Goal: Entertainment & Leisure: Consume media (video, audio)

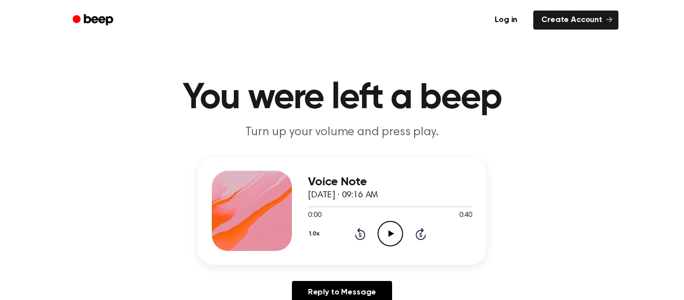
click at [391, 238] on icon "Play Audio" at bounding box center [391, 234] width 26 height 26
click at [360, 234] on icon "Rewind 5 seconds" at bounding box center [360, 233] width 11 height 13
click at [384, 233] on icon "Play Audio" at bounding box center [391, 234] width 26 height 26
click at [387, 233] on icon "Play Audio" at bounding box center [391, 234] width 26 height 26
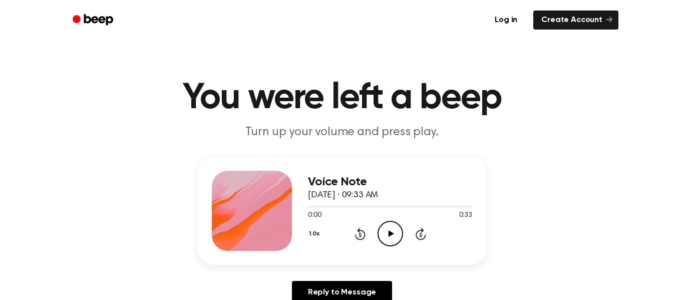
click at [395, 236] on icon "Play Audio" at bounding box center [391, 234] width 26 height 26
click at [359, 234] on icon at bounding box center [360, 235] width 3 height 4
